Goal: Task Accomplishment & Management: Use online tool/utility

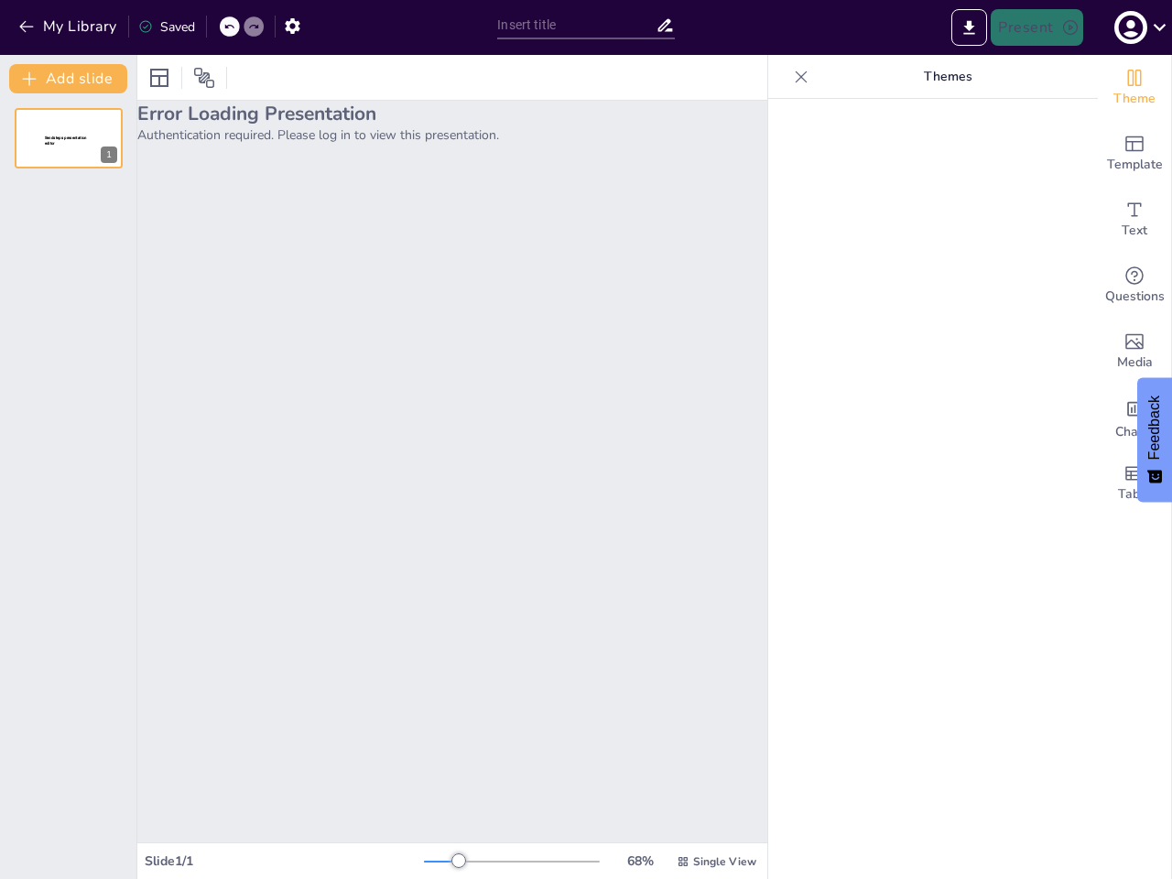
click at [586, 439] on div "Error Loading Presentation Authentication required. Please log in to view this …" at bounding box center [452, 471] width 630 height 741
click at [69, 27] on button "My Library" at bounding box center [69, 26] width 111 height 29
click at [230, 27] on icon at bounding box center [228, 26] width 11 height 11
click at [254, 27] on icon at bounding box center [253, 26] width 11 height 11
click at [292, 26] on icon "button" at bounding box center [292, 25] width 19 height 19
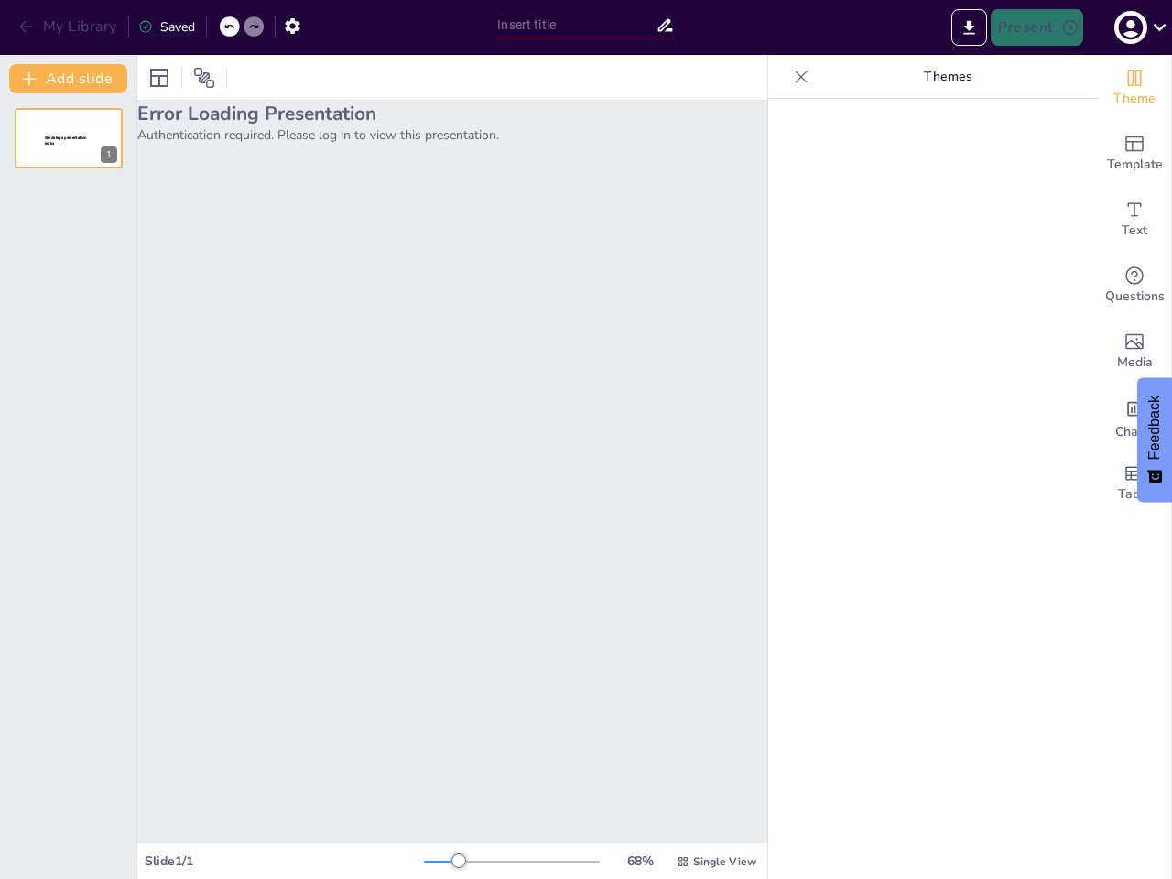
click at [585, 25] on input "text" at bounding box center [575, 25] width 157 height 27
click at [969, 27] on icon "Export to PowerPoint" at bounding box center [969, 27] width 11 height 14
click at [1138, 27] on icon "button" at bounding box center [1130, 28] width 25 height 25
